Goal: Share content

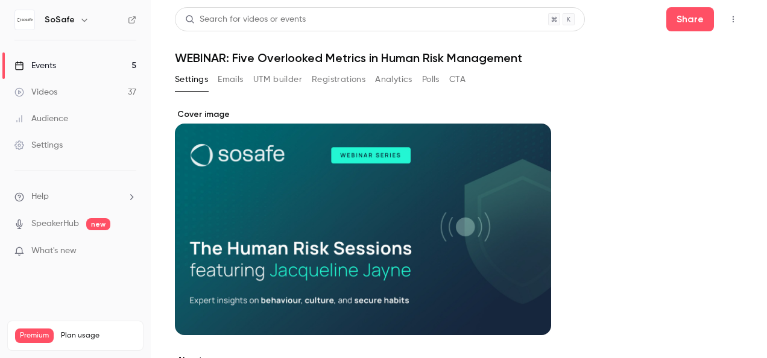
click at [48, 63] on div "Events" at bounding box center [35, 66] width 42 height 12
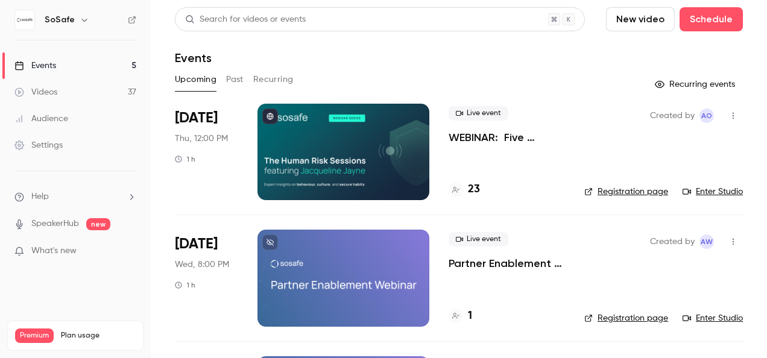
click at [237, 75] on button "Past" at bounding box center [234, 79] width 17 height 19
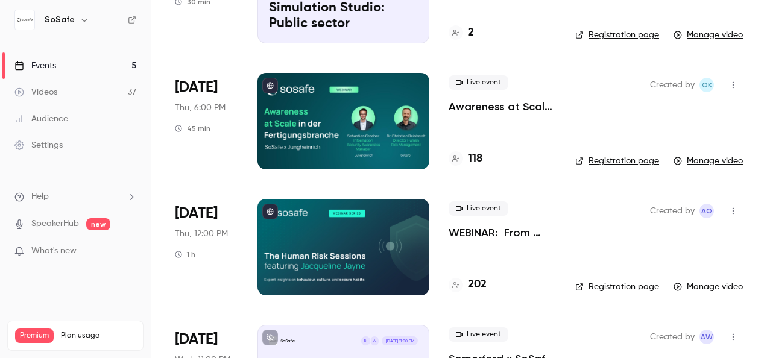
scroll to position [664, 0]
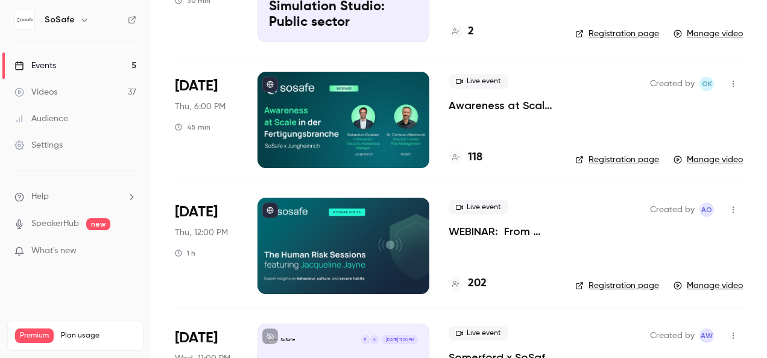
click at [729, 209] on icon "button" at bounding box center [734, 210] width 10 height 8
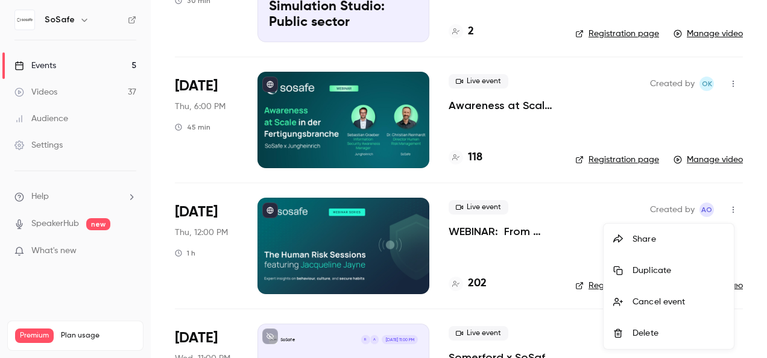
click at [590, 285] on div at bounding box center [383, 179] width 767 height 358
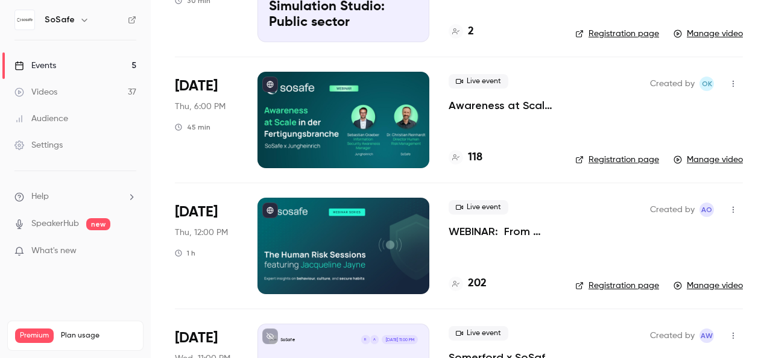
click at [605, 283] on link "Registration page" at bounding box center [618, 286] width 84 height 12
click at [729, 208] on icon "button" at bounding box center [734, 210] width 10 height 8
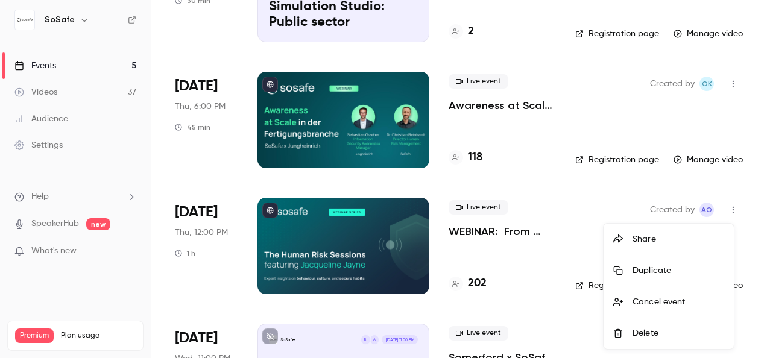
click at [641, 237] on div "Share" at bounding box center [679, 240] width 92 height 12
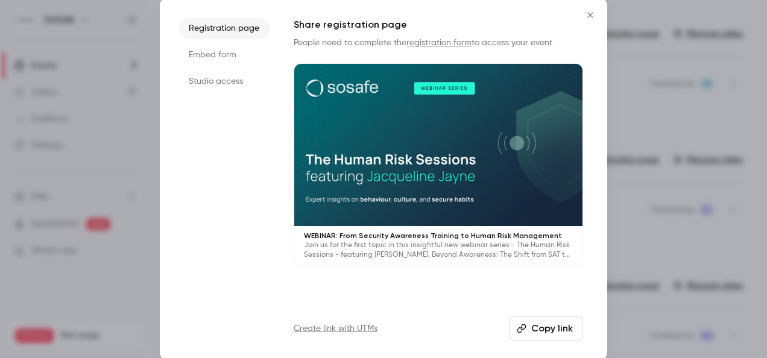
click at [548, 326] on button "Copy link" at bounding box center [546, 329] width 74 height 24
